Goal: Task Accomplishment & Management: Use online tool/utility

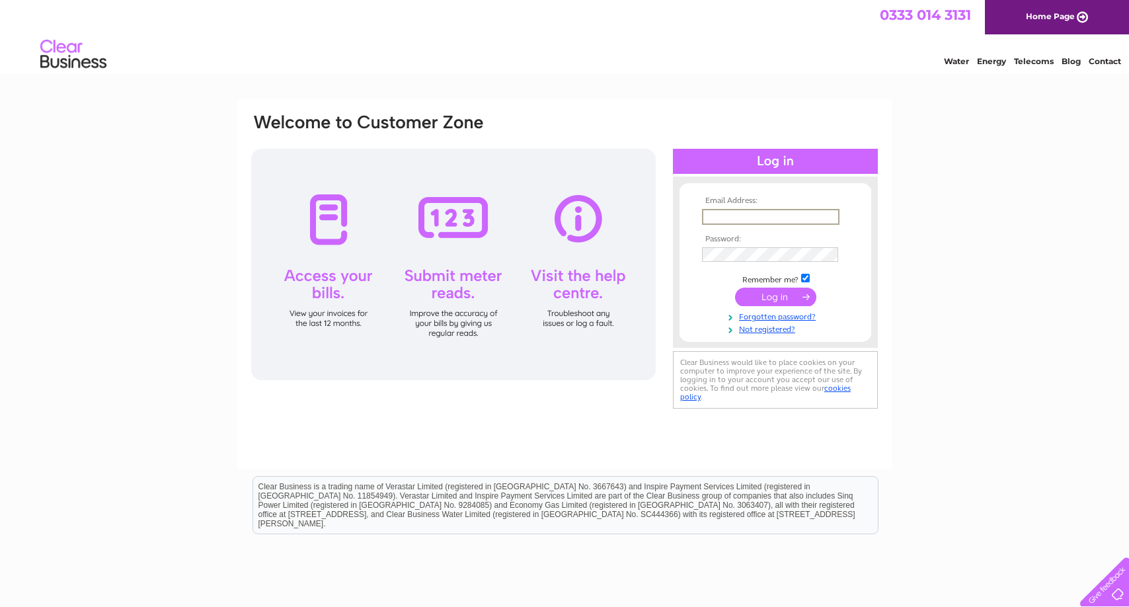
click at [783, 214] on input "text" at bounding box center [771, 217] width 138 height 16
type input "jjmcerlean@hotmail.com"
click at [761, 293] on input "submit" at bounding box center [775, 295] width 81 height 19
click at [771, 298] on input "submit" at bounding box center [775, 297] width 81 height 19
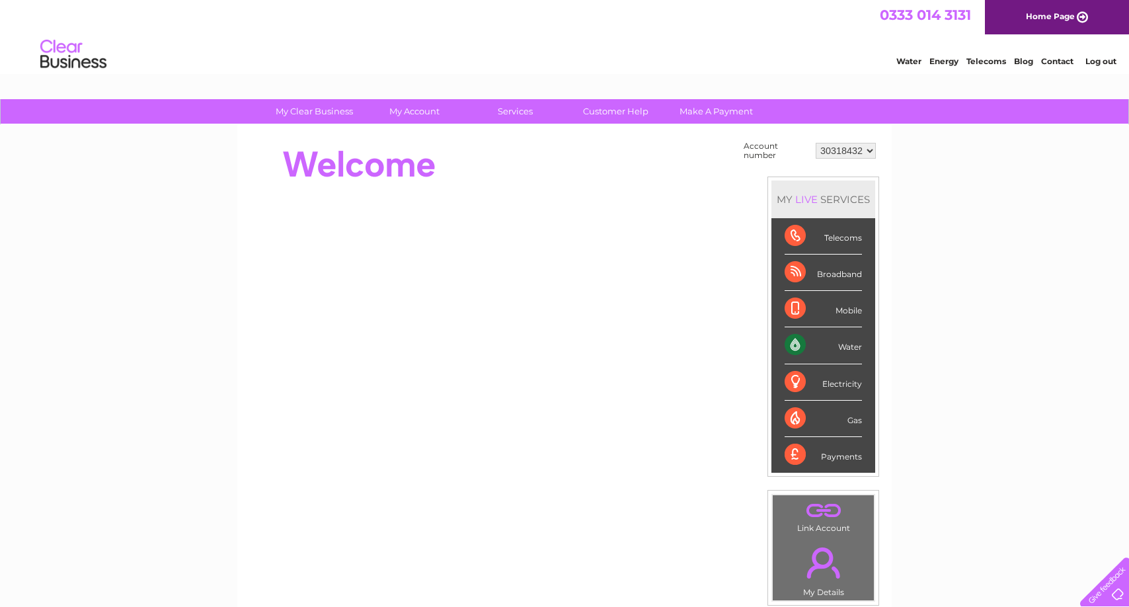
click at [856, 348] on div "Water" at bounding box center [823, 345] width 77 height 36
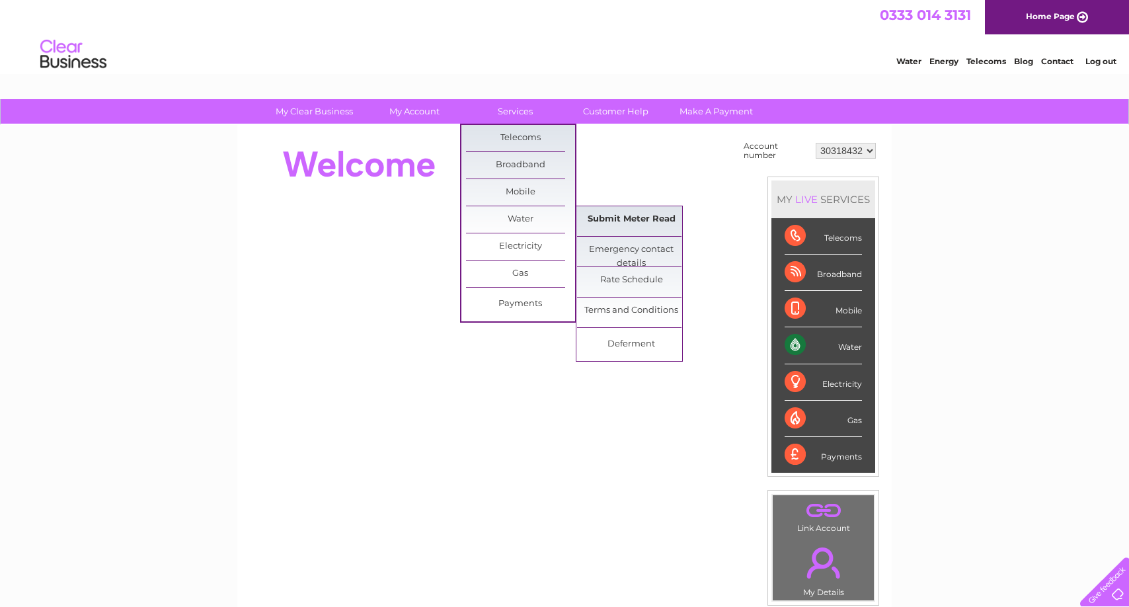
click at [628, 215] on link "Submit Meter Read" at bounding box center [631, 219] width 109 height 26
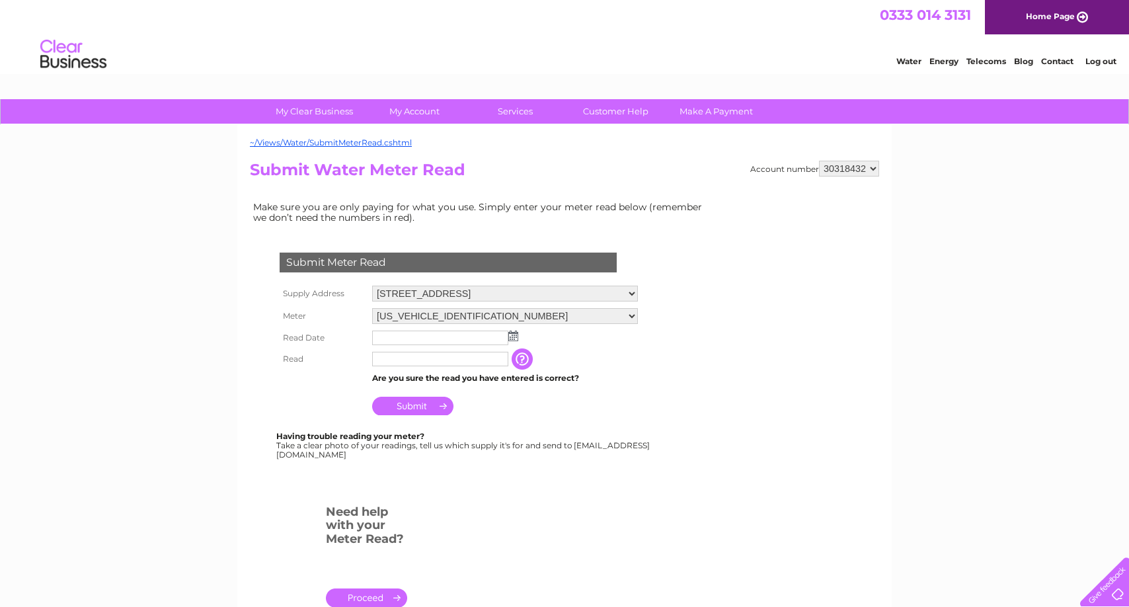
click at [516, 337] on img at bounding box center [514, 336] width 10 height 11
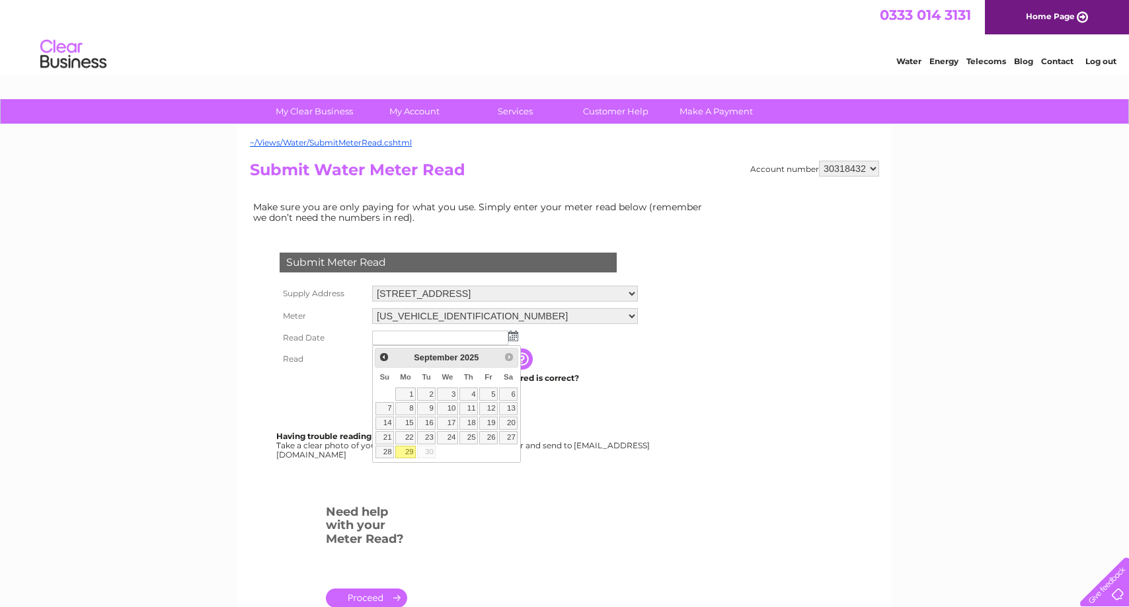
click at [407, 452] on link "29" at bounding box center [405, 452] width 20 height 13
type input "2025/09/29"
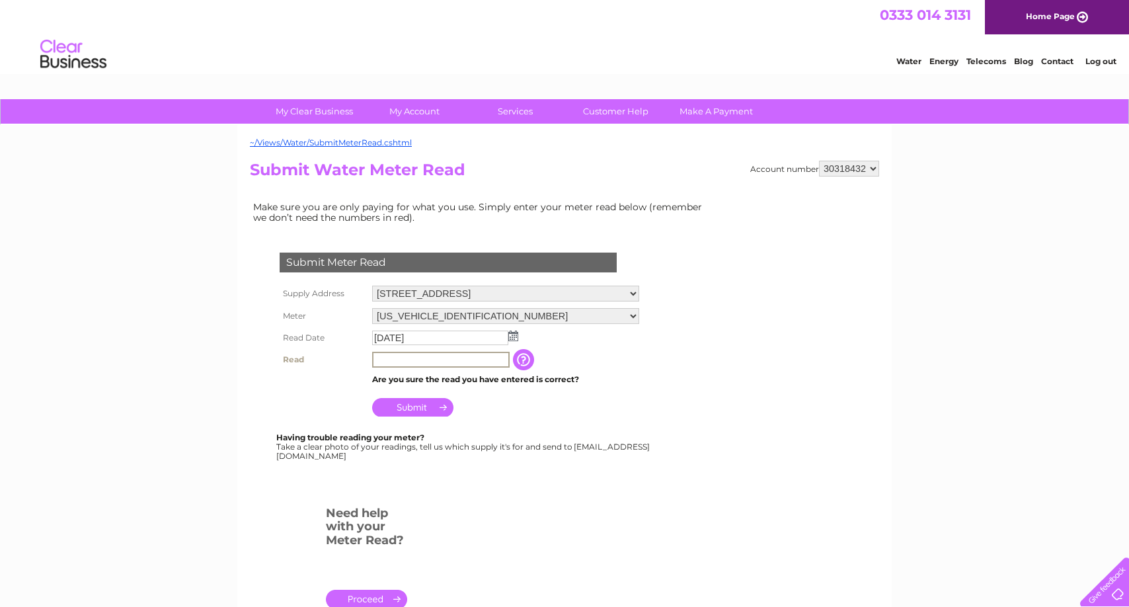
click at [405, 360] on input "text" at bounding box center [441, 360] width 138 height 16
click at [522, 358] on input "button" at bounding box center [524, 358] width 24 height 21
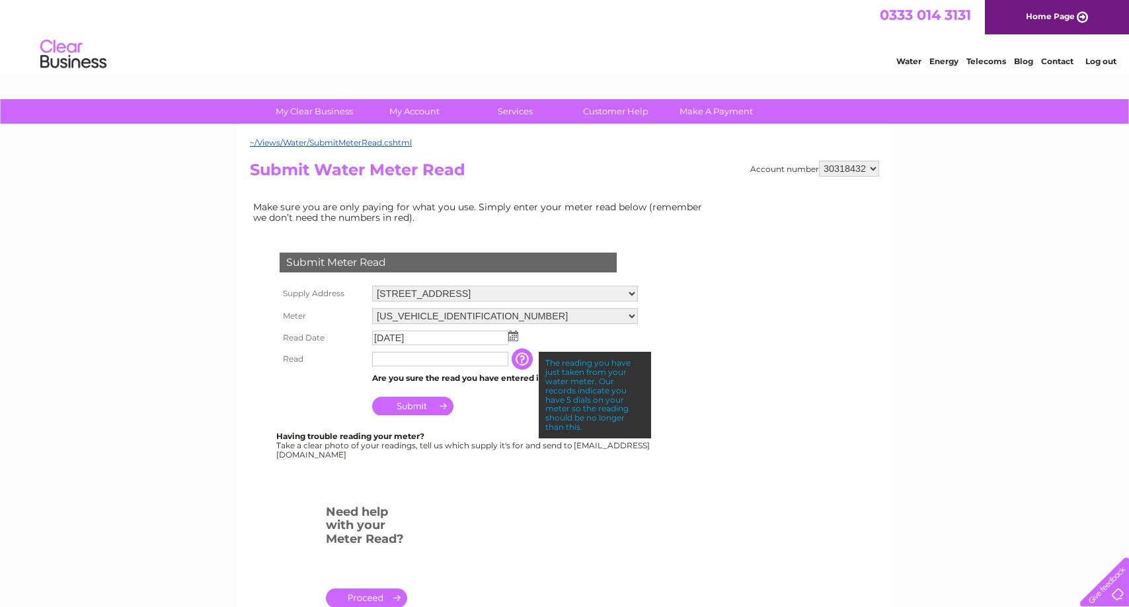
click at [522, 358] on input "button" at bounding box center [524, 358] width 24 height 21
click at [450, 358] on input "text" at bounding box center [440, 359] width 136 height 15
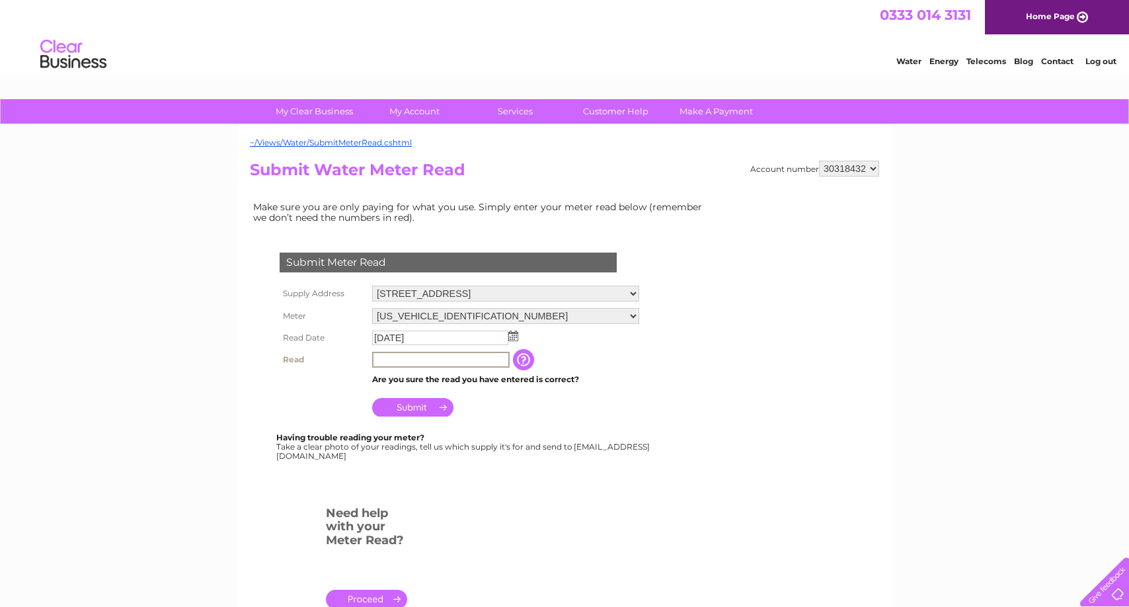
click at [426, 357] on input "text" at bounding box center [441, 360] width 138 height 16
type input "0"
click at [523, 358] on input "button" at bounding box center [524, 358] width 24 height 21
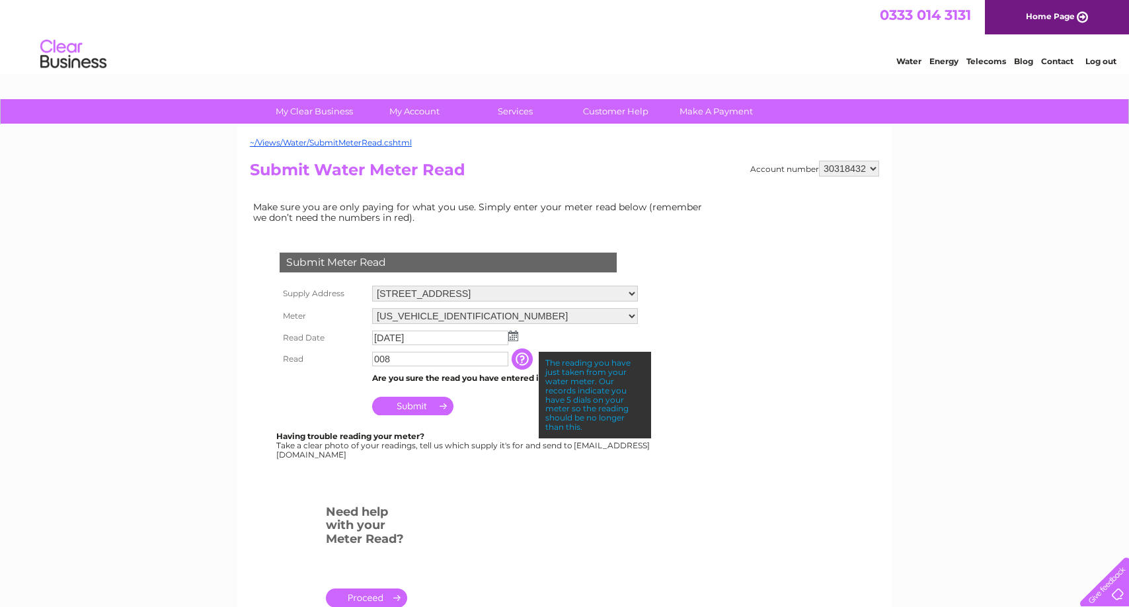
click at [523, 358] on input "button" at bounding box center [524, 358] width 24 height 21
click at [418, 408] on input "Submit" at bounding box center [412, 406] width 81 height 19
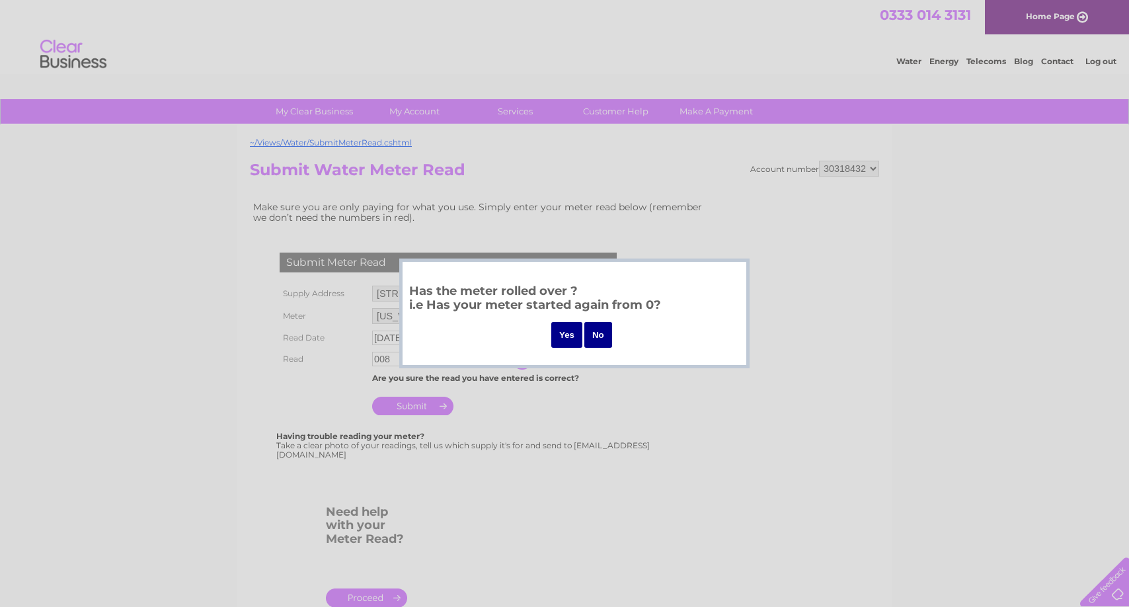
click at [594, 333] on input "No" at bounding box center [599, 335] width 28 height 26
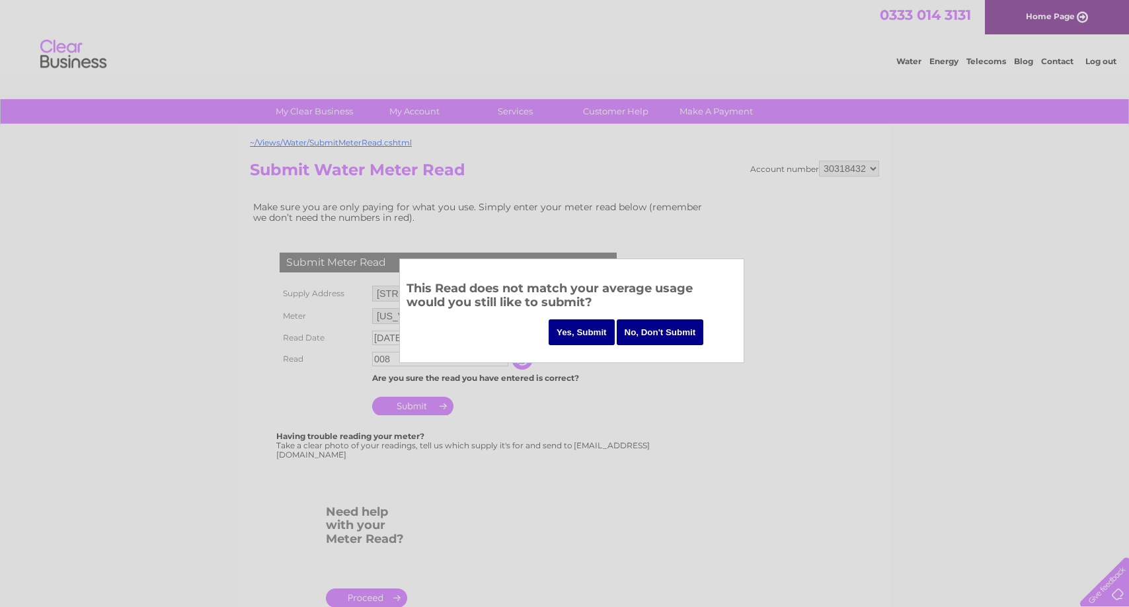
click at [661, 330] on input "No, Don't Submit" at bounding box center [660, 332] width 87 height 26
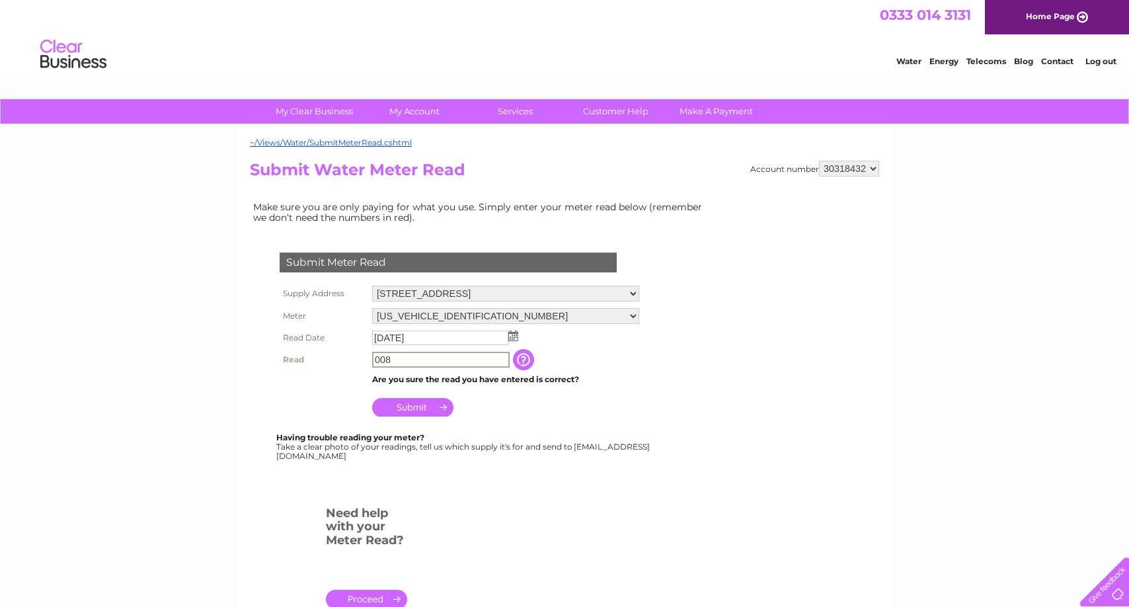
drag, startPoint x: 423, startPoint y: 359, endPoint x: 346, endPoint y: 361, distance: 76.7
click at [346, 361] on tr "Read 008 The reading you have just taken from your water meter. Our records ind…" at bounding box center [459, 359] width 366 height 22
type input "00361"
click at [419, 405] on input "Submit" at bounding box center [412, 407] width 81 height 19
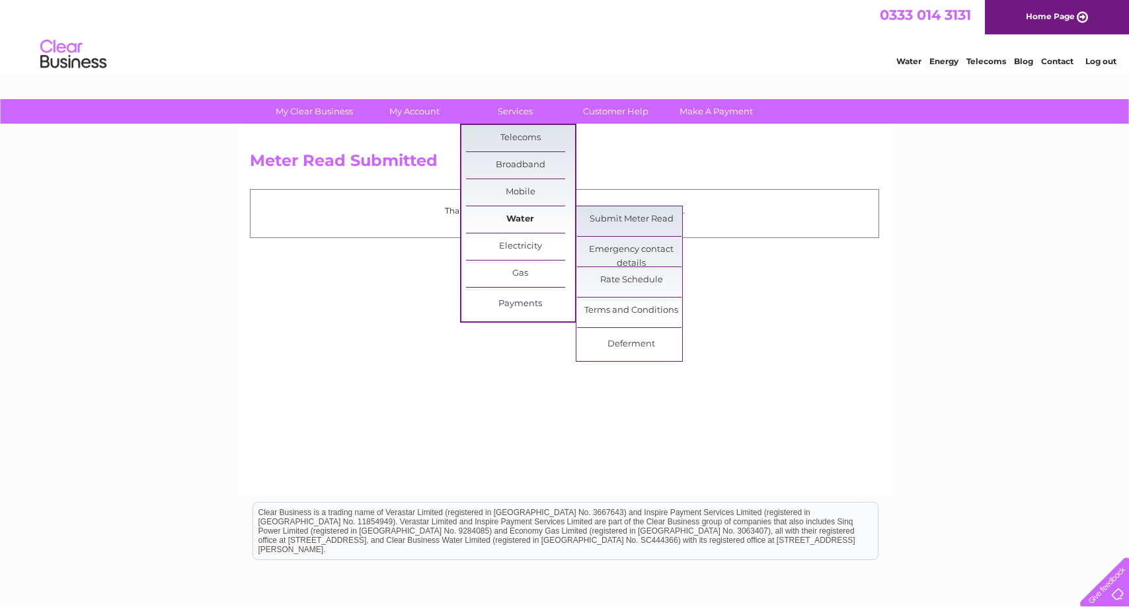
click at [517, 216] on link "Water" at bounding box center [520, 219] width 109 height 26
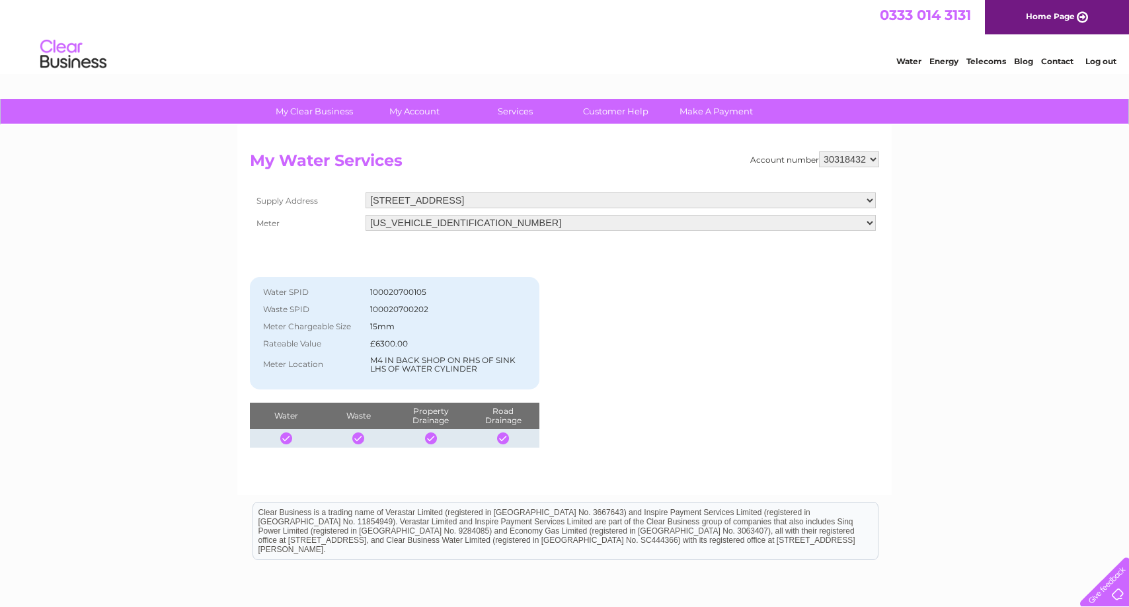
click at [130, 215] on div "My Clear Business Login Details My Details My Preferences Link Account My Accou…" at bounding box center [564, 410] width 1129 height 622
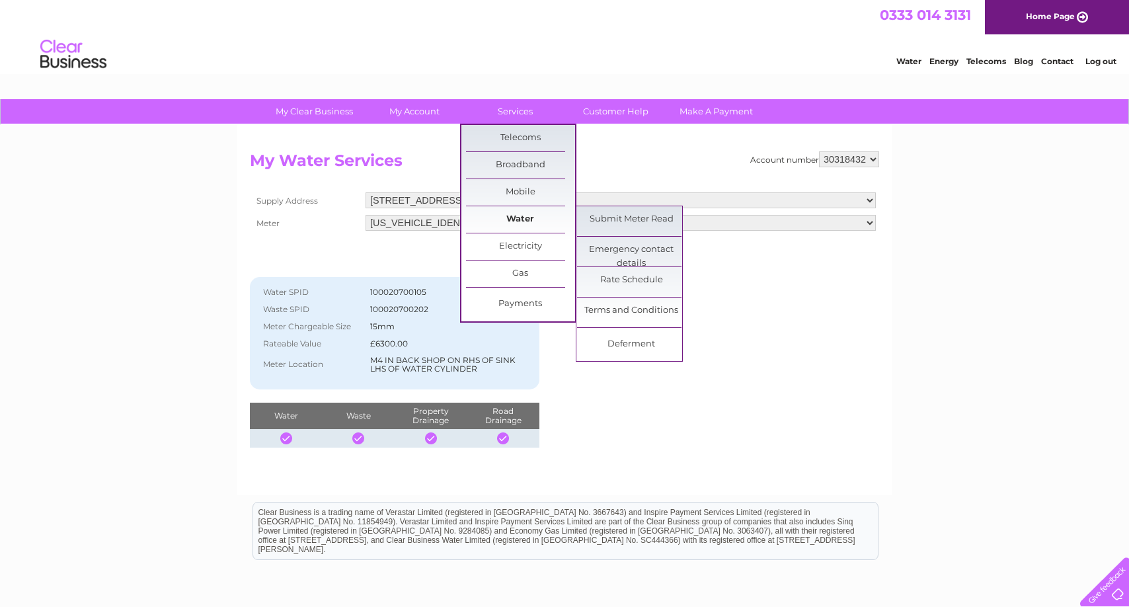
click at [518, 216] on link "Water" at bounding box center [520, 219] width 109 height 26
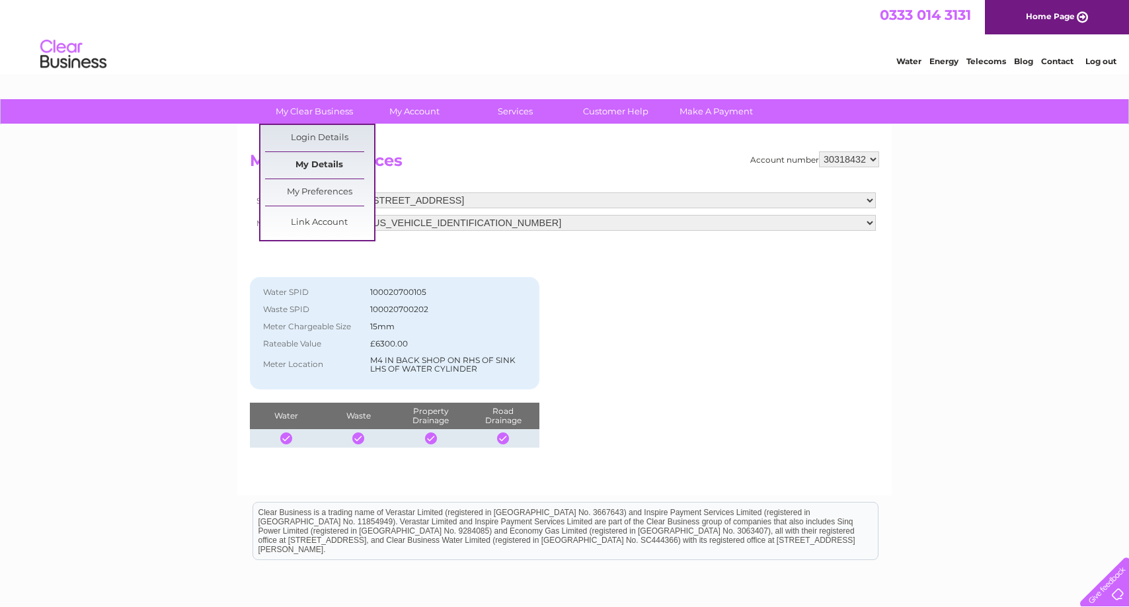
click at [321, 165] on link "My Details" at bounding box center [319, 165] width 109 height 26
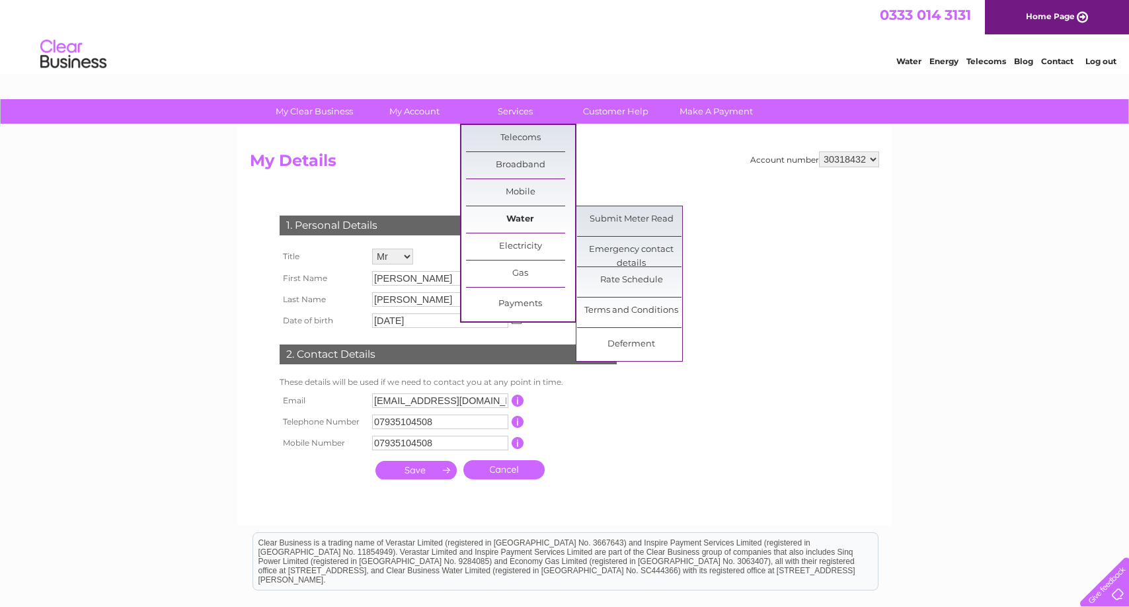
click at [520, 220] on link "Water" at bounding box center [520, 219] width 109 height 26
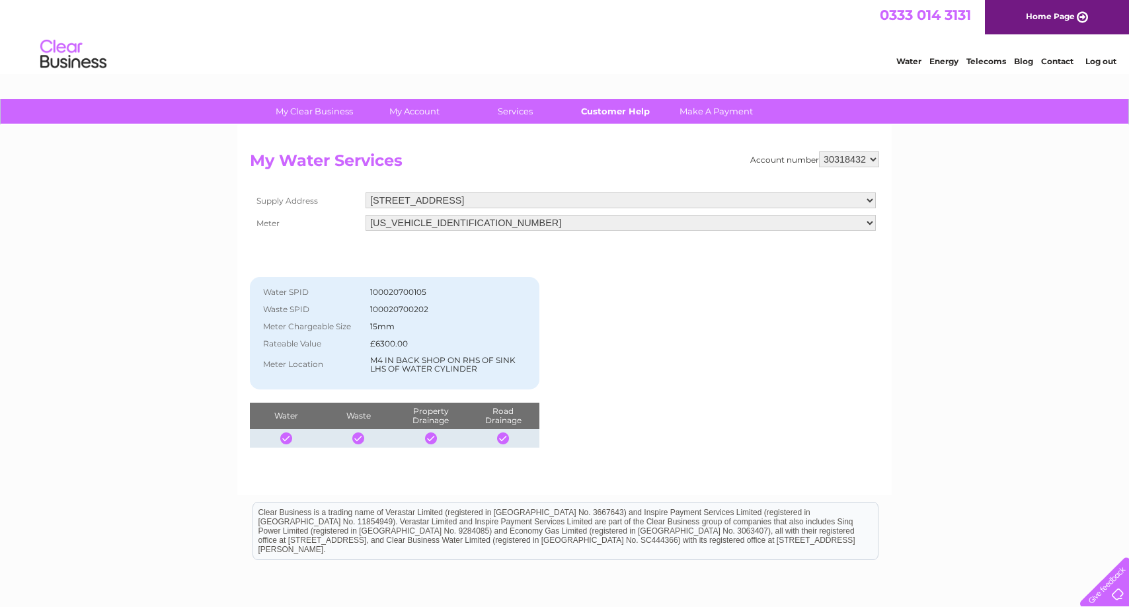
click at [598, 110] on link "Customer Help" at bounding box center [615, 111] width 109 height 24
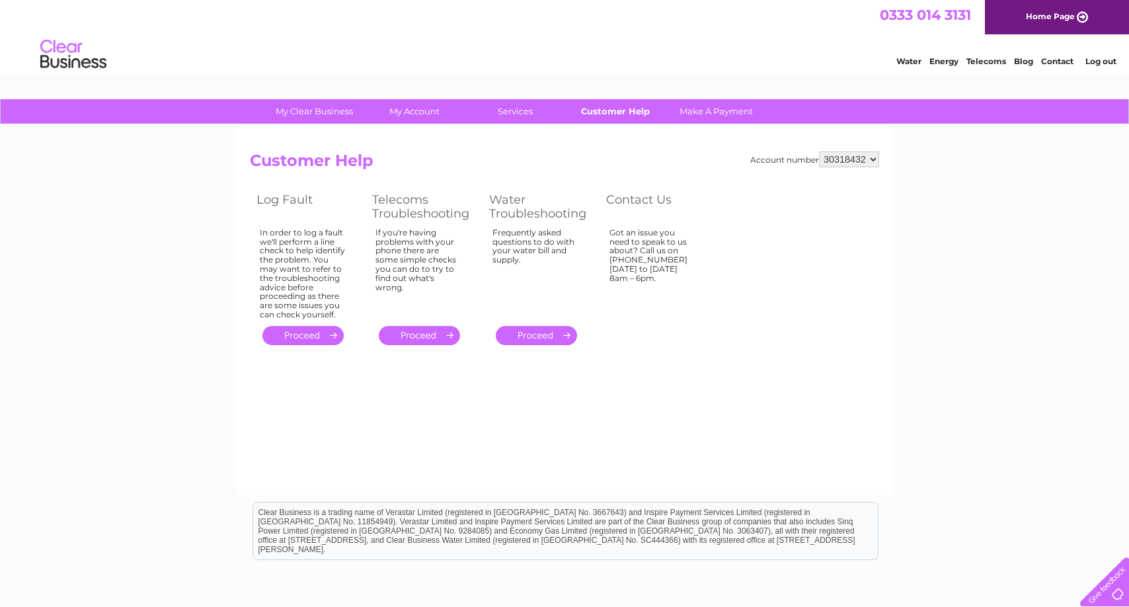
click at [561, 110] on link "Customer Help" at bounding box center [615, 111] width 109 height 24
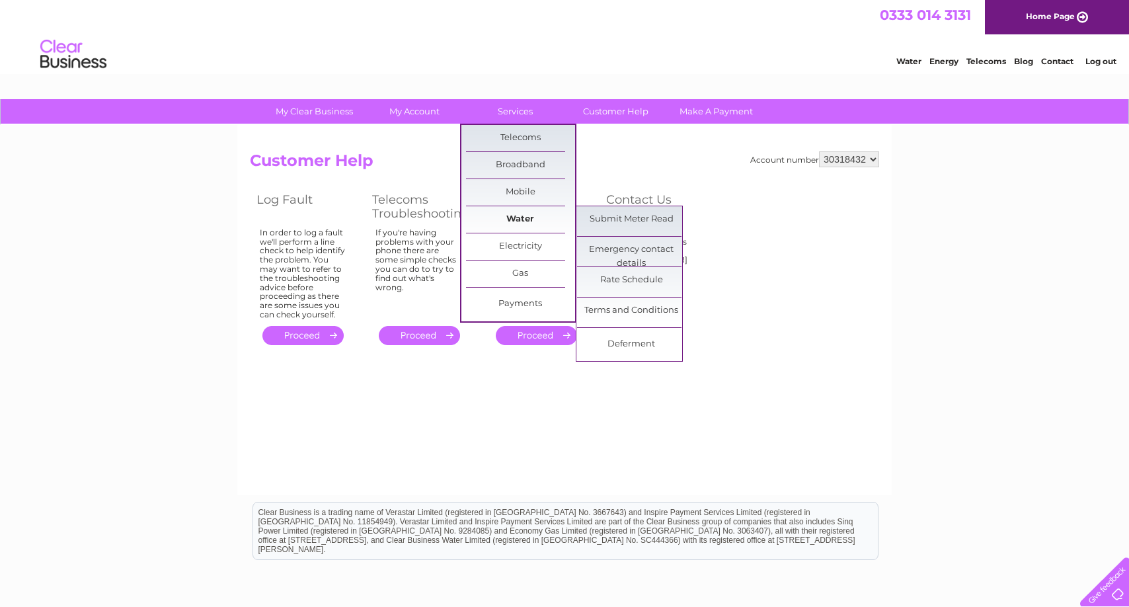
click at [515, 210] on link "Water" at bounding box center [520, 219] width 109 height 26
click at [646, 210] on link "Submit Meter Read" at bounding box center [631, 219] width 109 height 26
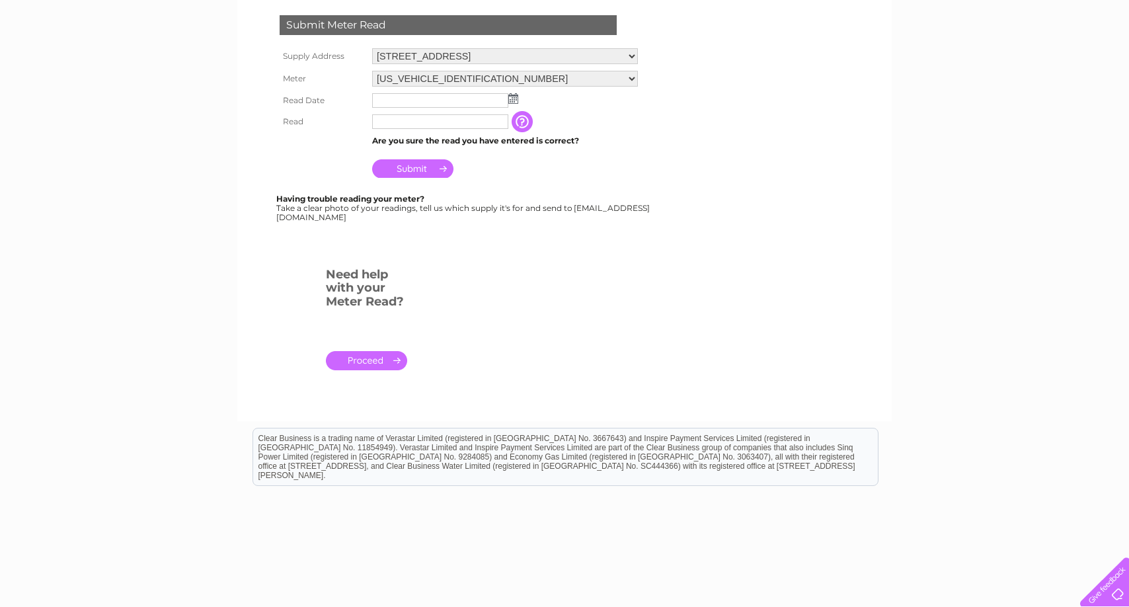
scroll to position [288, 0]
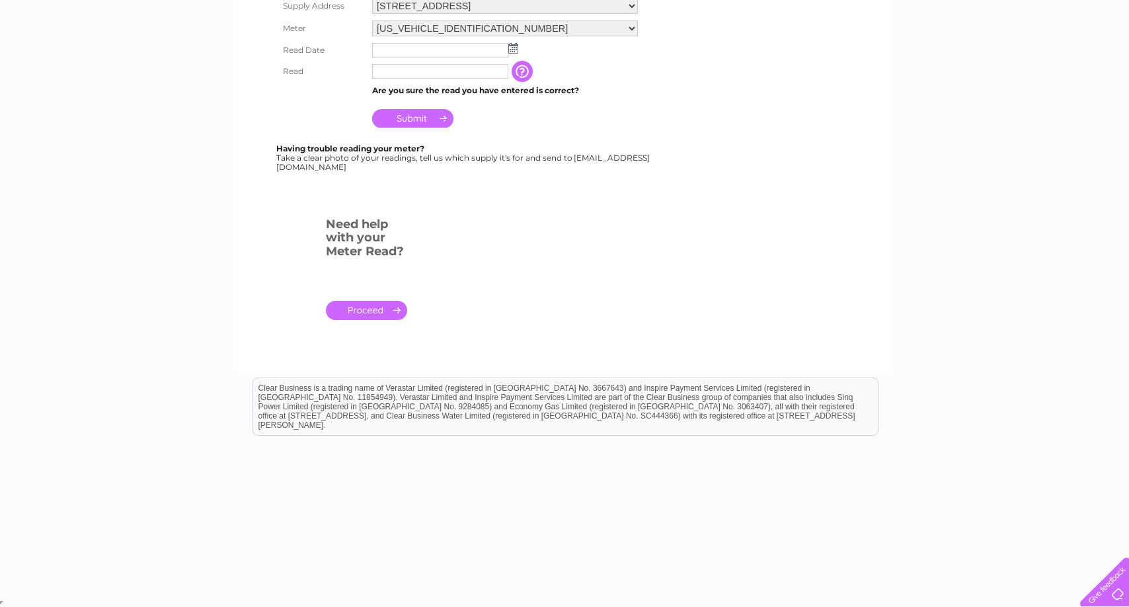
click at [370, 309] on link "." at bounding box center [366, 310] width 81 height 19
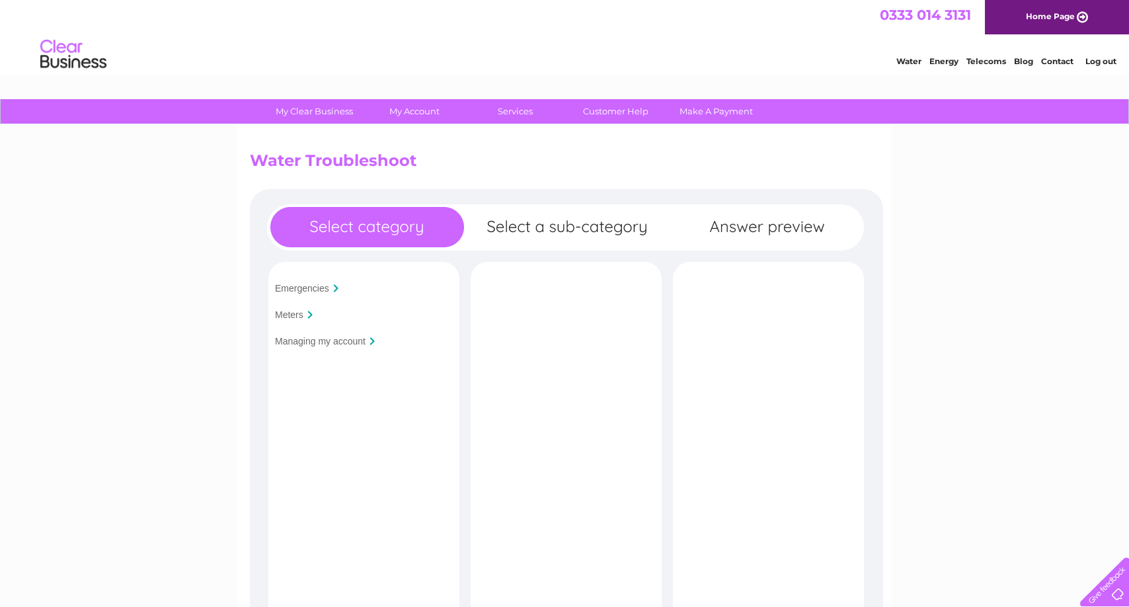
click at [295, 313] on input "Meters" at bounding box center [289, 314] width 28 height 11
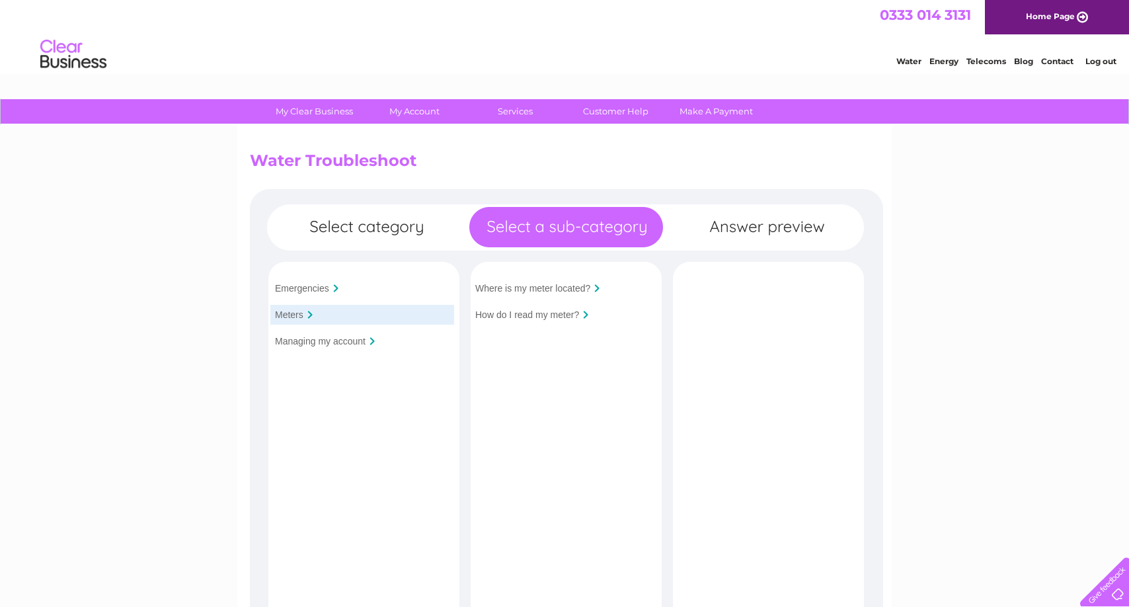
click at [543, 313] on input "How do I read my meter?" at bounding box center [527, 314] width 104 height 11
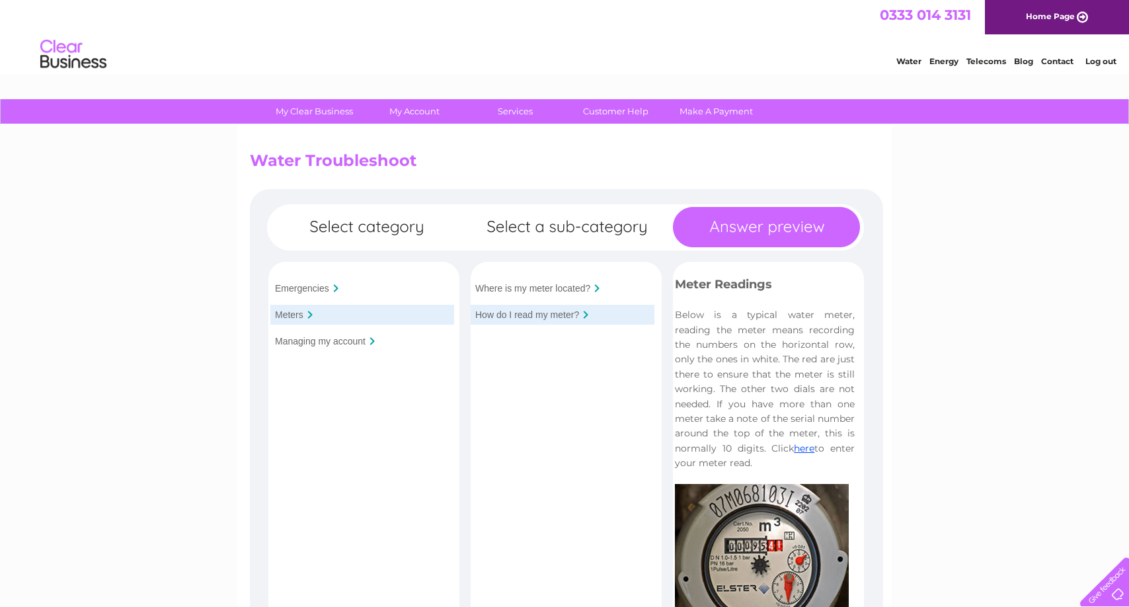
click at [1102, 60] on link "Log out" at bounding box center [1101, 61] width 31 height 10
